Goal: Check status: Check status

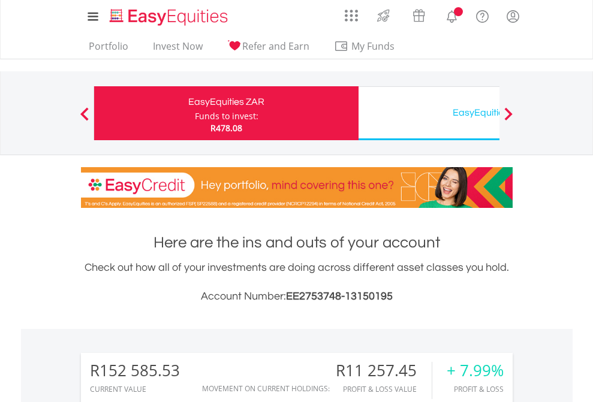
scroll to position [115, 188]
click at [195, 113] on div "Funds to invest:" at bounding box center [227, 116] width 64 height 12
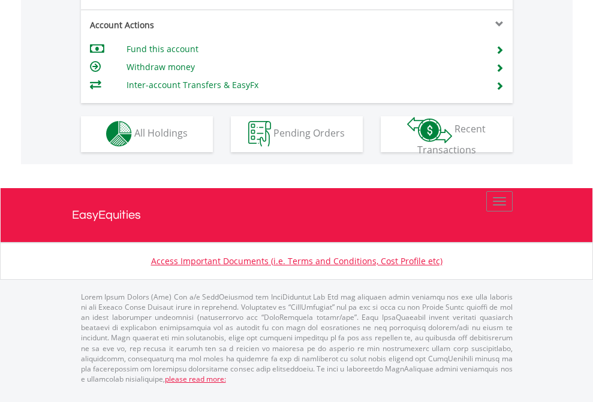
scroll to position [1122, 0]
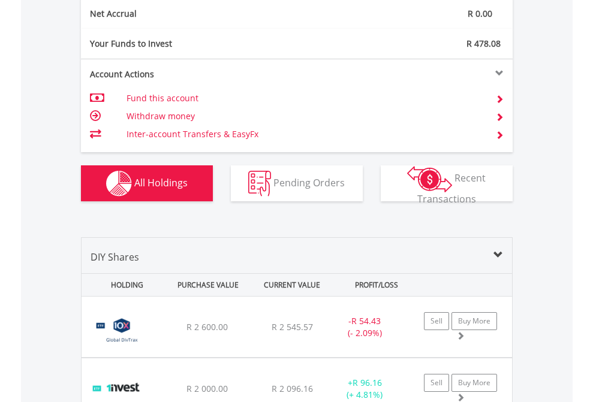
scroll to position [1358, 0]
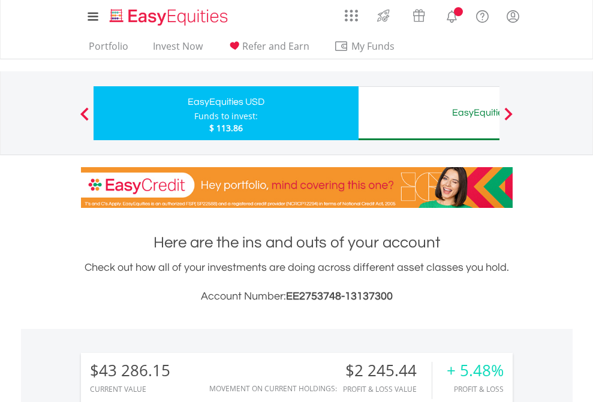
scroll to position [115, 188]
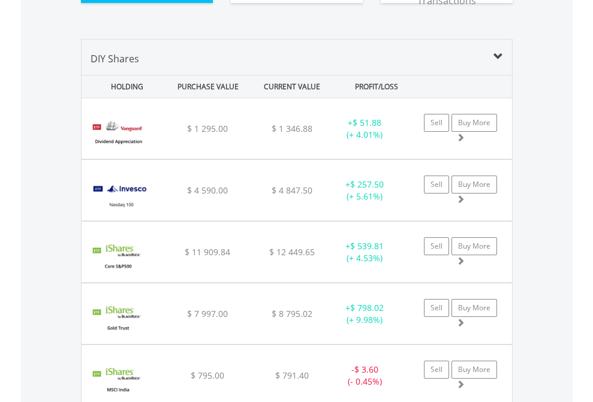
scroll to position [1358, 0]
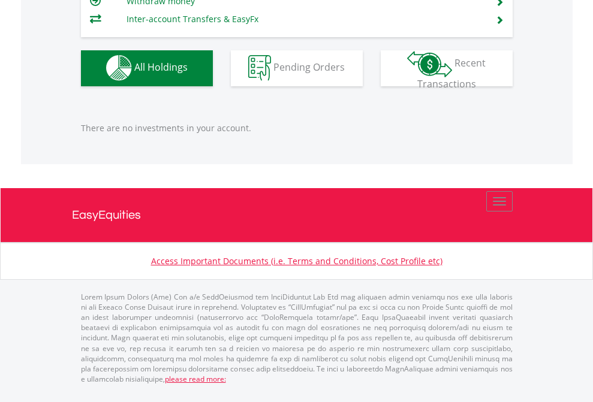
scroll to position [115, 188]
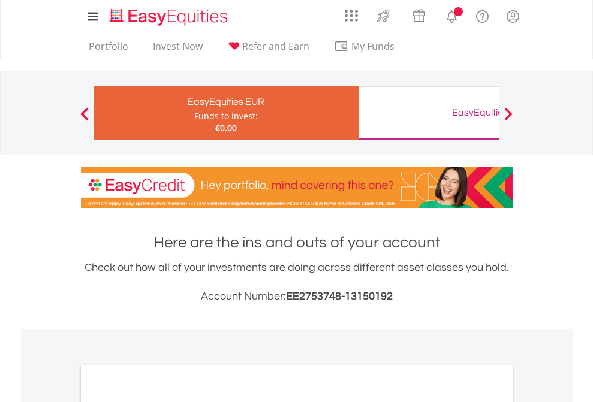
scroll to position [721, 0]
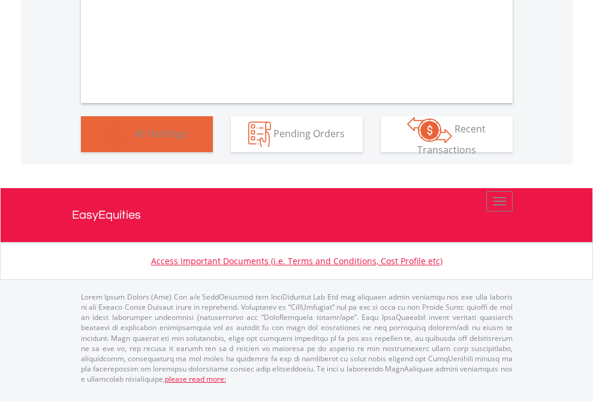
click at [134, 140] on span "All Holdings" at bounding box center [160, 133] width 53 height 13
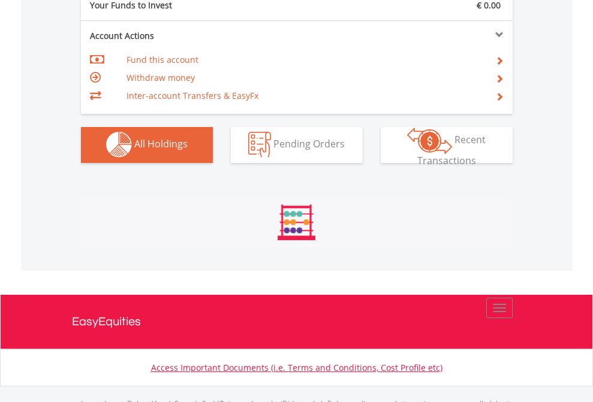
scroll to position [1188, 0]
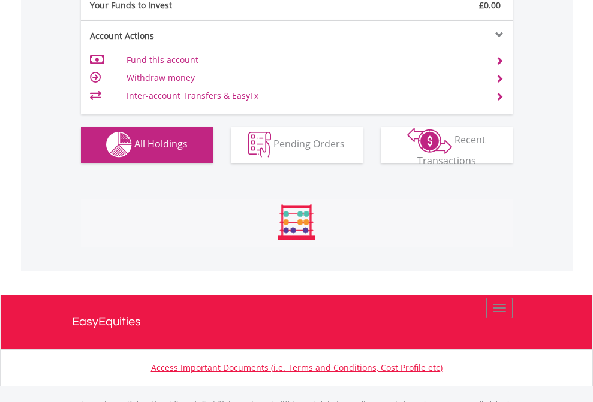
scroll to position [1188, 0]
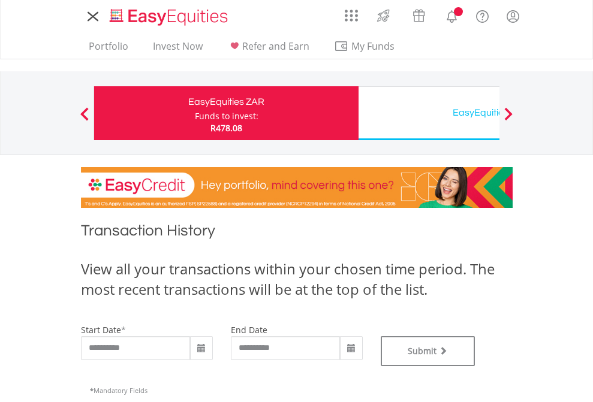
type input "**********"
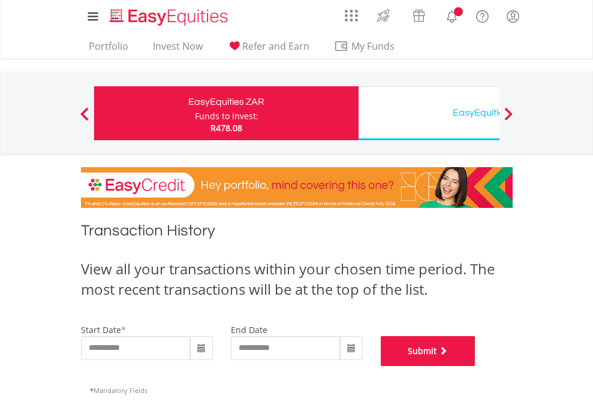
click at [476, 366] on button "Submit" at bounding box center [428, 351] width 95 height 30
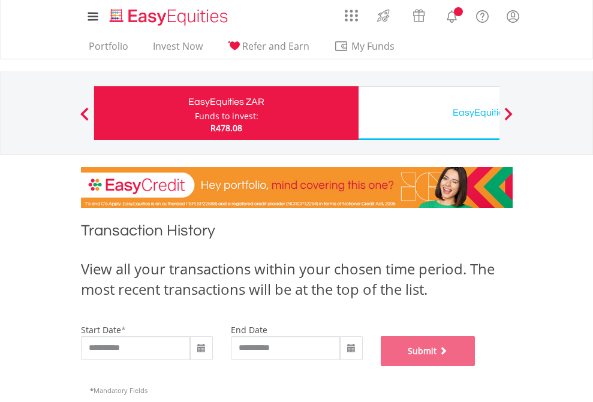
scroll to position [486, 0]
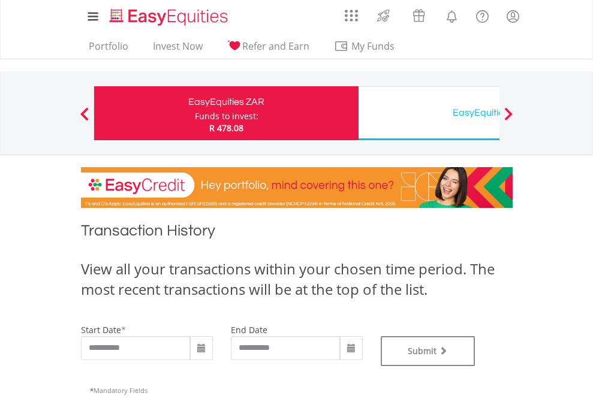
click at [429, 113] on div "EasyEquities USD" at bounding box center [491, 112] width 250 height 17
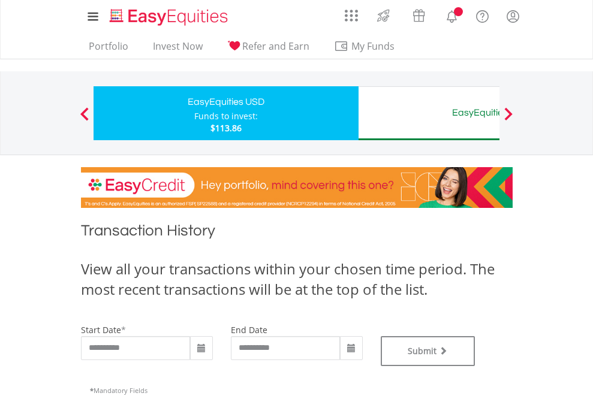
type input "**********"
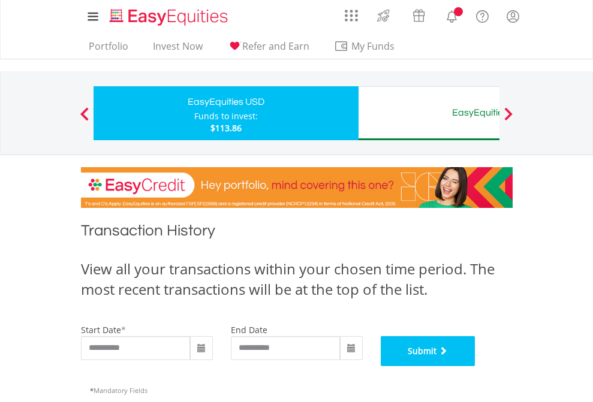
click at [476, 366] on button "Submit" at bounding box center [428, 351] width 95 height 30
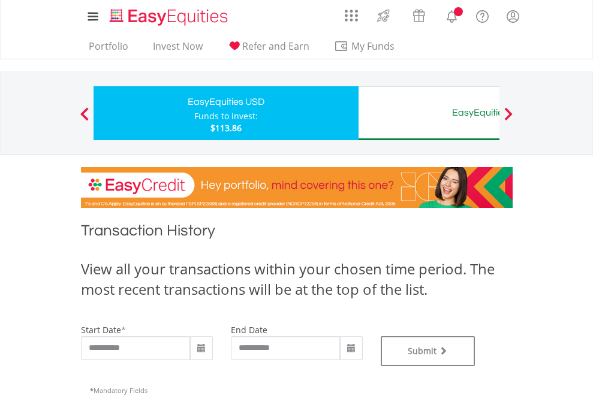
click at [429, 113] on div "EasyEquities AUD" at bounding box center [491, 112] width 250 height 17
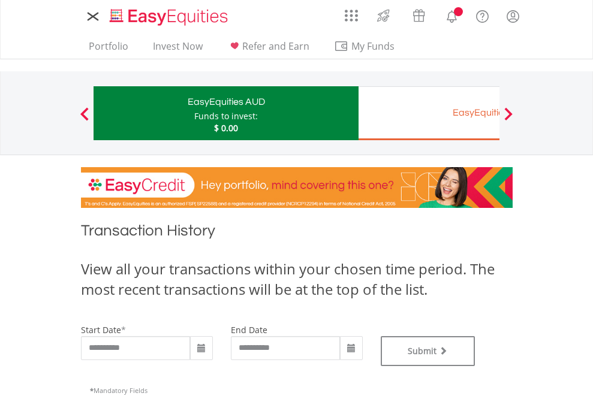
type input "**********"
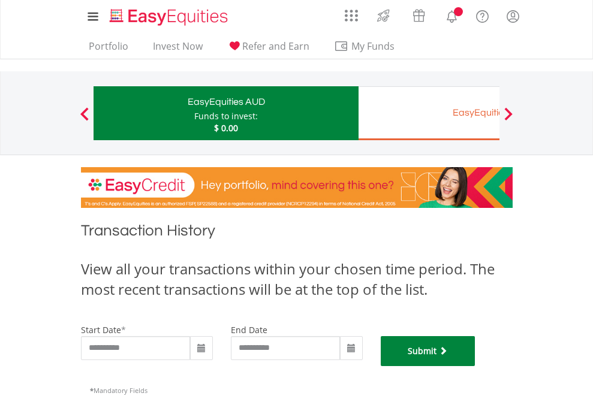
click at [476, 366] on button "Submit" at bounding box center [428, 351] width 95 height 30
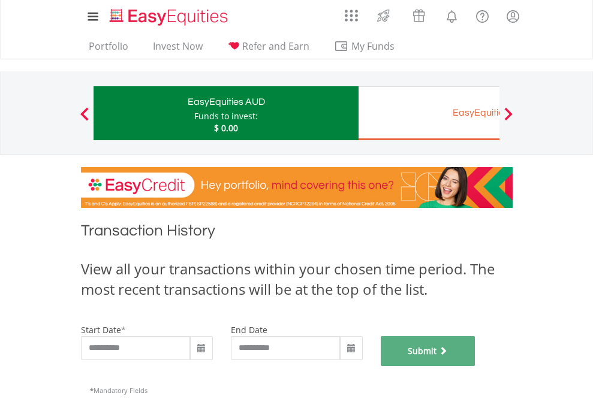
scroll to position [486, 0]
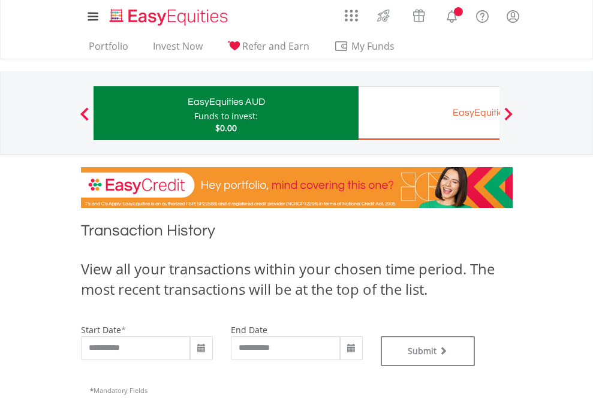
click at [429, 113] on div "EasyEquities EUR" at bounding box center [491, 112] width 250 height 17
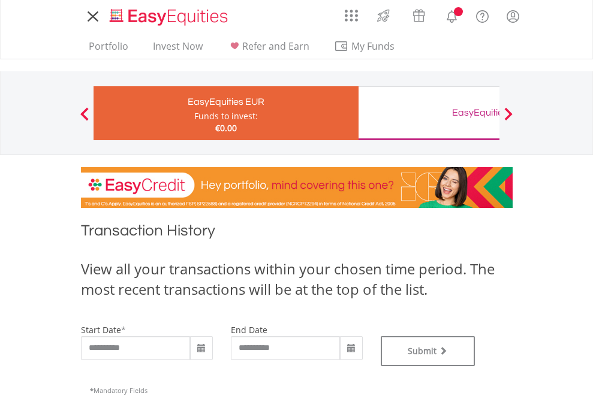
type input "**********"
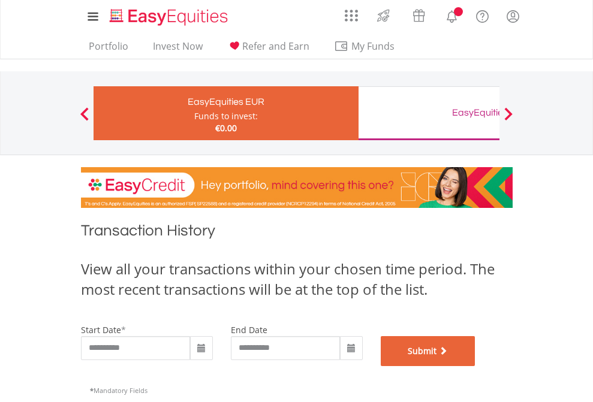
click at [476, 366] on button "Submit" at bounding box center [428, 351] width 95 height 30
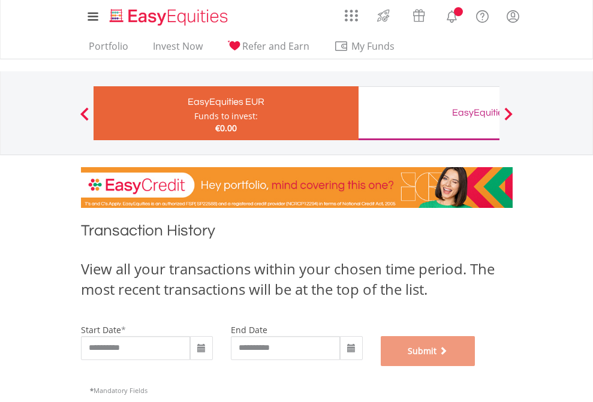
scroll to position [486, 0]
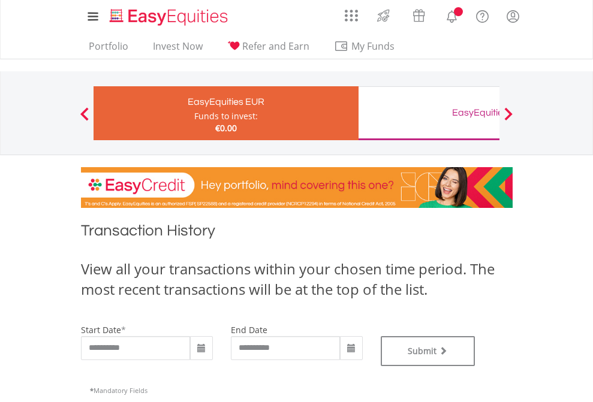
click at [429, 113] on div "EasyEquities GBP" at bounding box center [491, 112] width 250 height 17
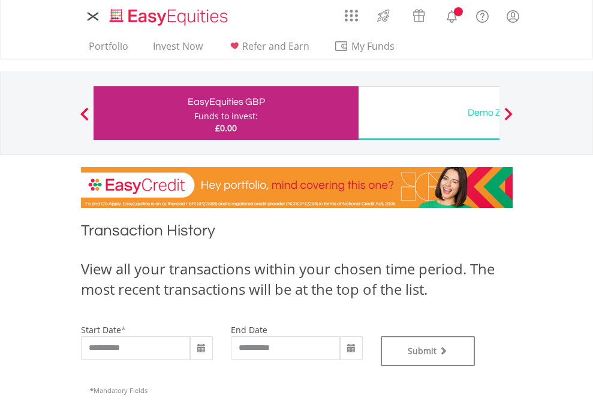
type input "**********"
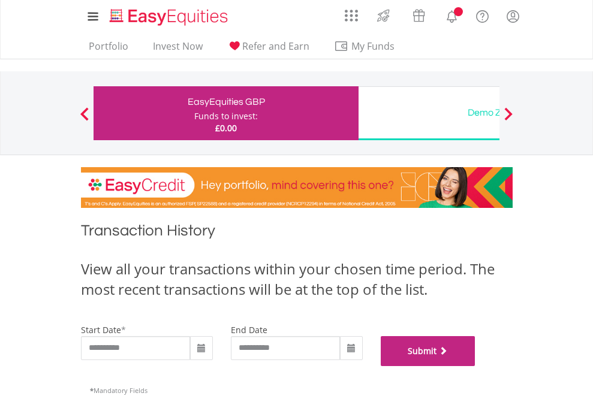
click at [476, 366] on button "Submit" at bounding box center [428, 351] width 95 height 30
